Goal: Task Accomplishment & Management: Complete application form

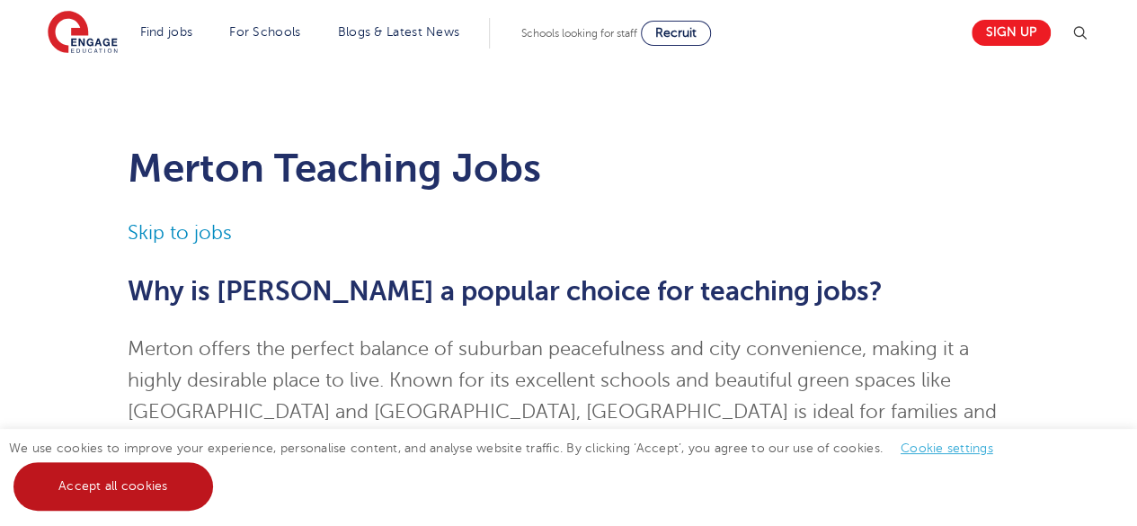
click at [90, 488] on link "Accept all cookies" at bounding box center [113, 486] width 200 height 49
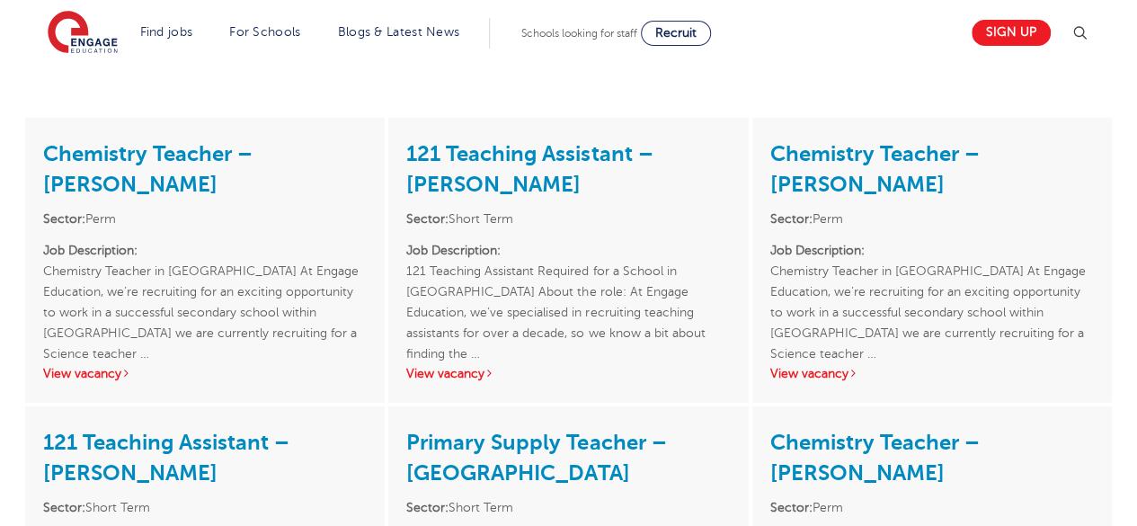
scroll to position [2124, 0]
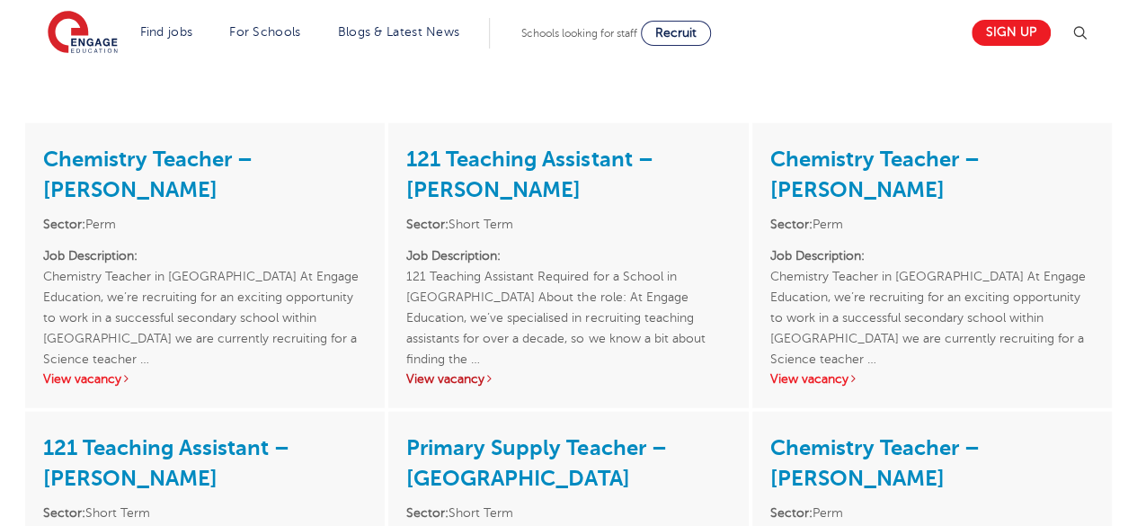
click at [446, 382] on link "View vacancy" at bounding box center [450, 378] width 88 height 13
